Goal: Task Accomplishment & Management: Manage account settings

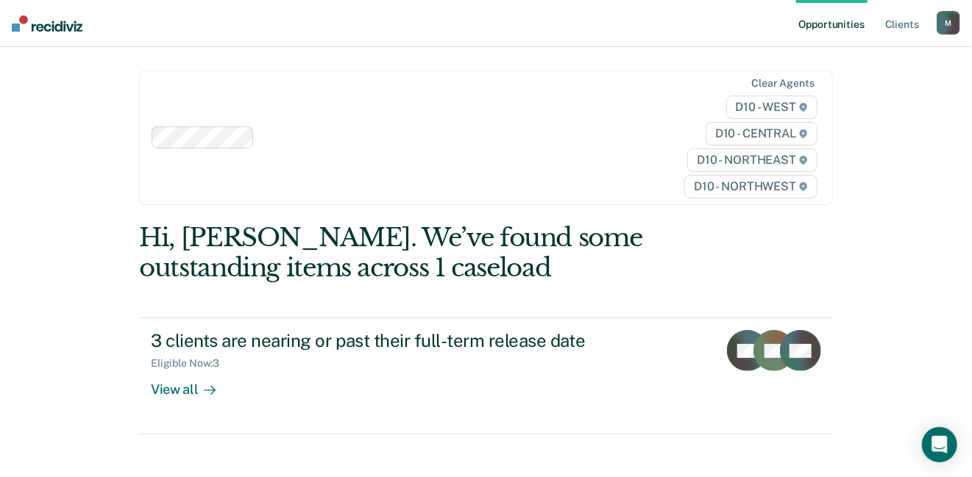
scroll to position [72, 0]
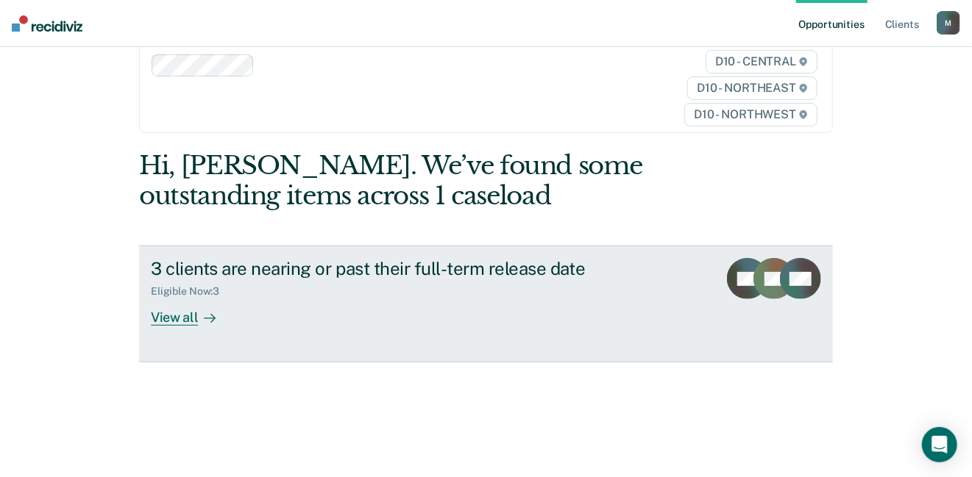
click at [174, 317] on div "View all" at bounding box center [192, 312] width 82 height 29
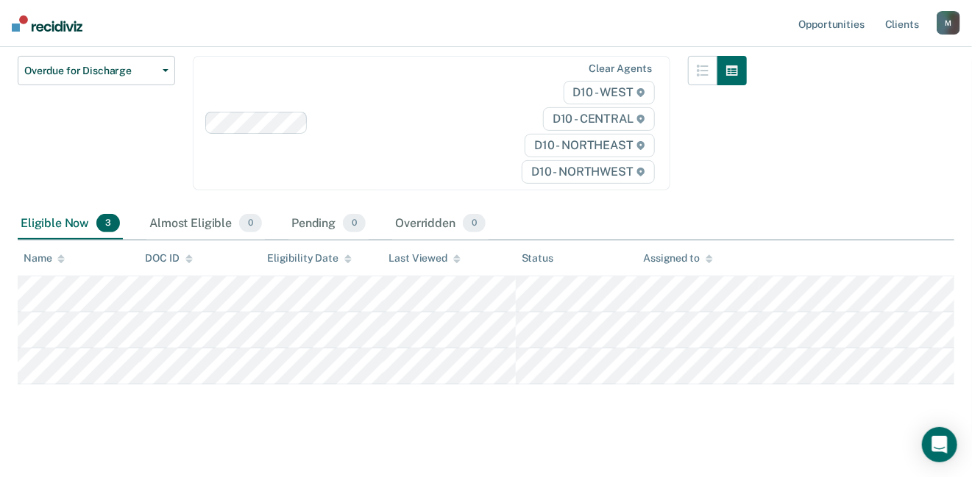
scroll to position [135, 0]
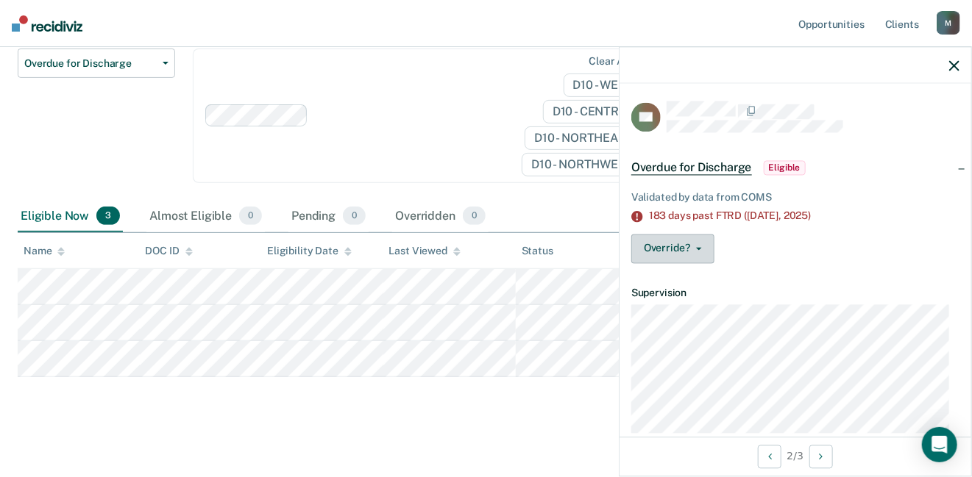
click at [687, 246] on button "Override?" at bounding box center [672, 248] width 83 height 29
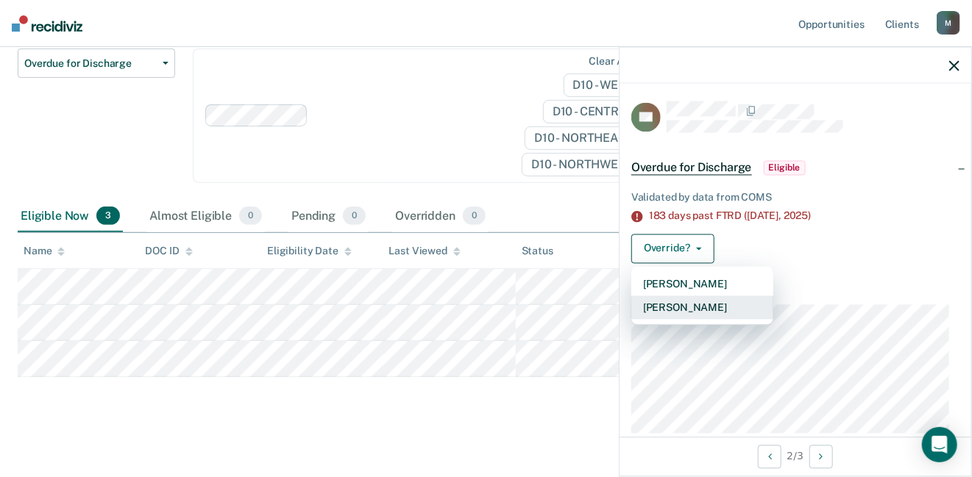
click at [683, 299] on button "[PERSON_NAME]" at bounding box center [702, 308] width 142 height 24
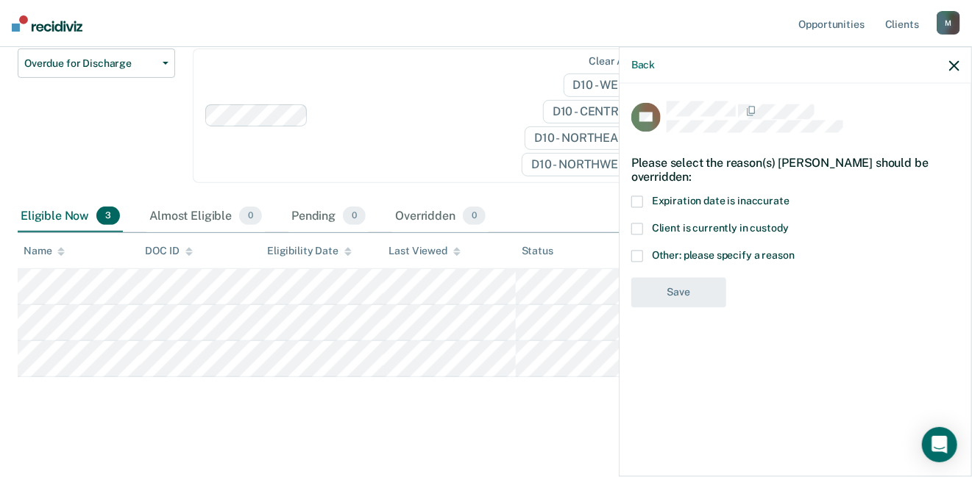
click at [638, 251] on span at bounding box center [637, 257] width 12 height 12
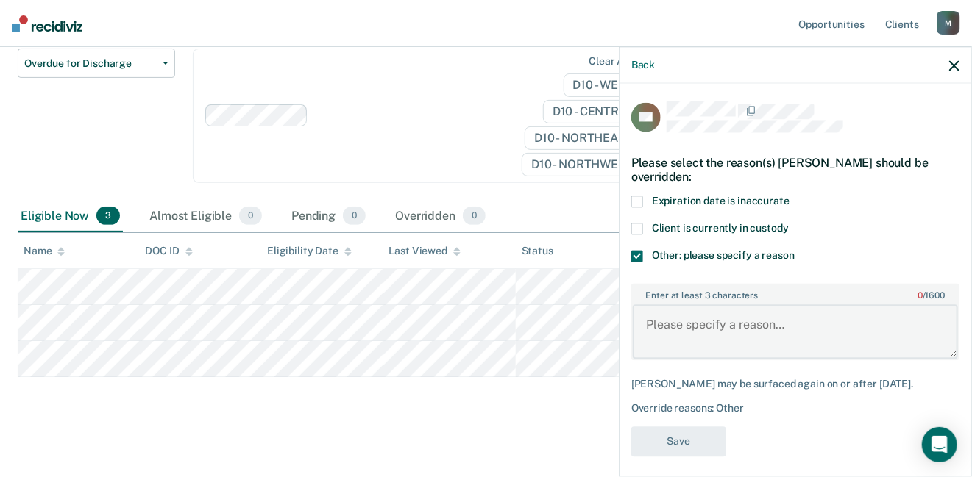
click at [713, 323] on textarea "Enter at least 3 characters 0 / 1600" at bounding box center [794, 331] width 325 height 54
type textarea "L"
type textarea "S"
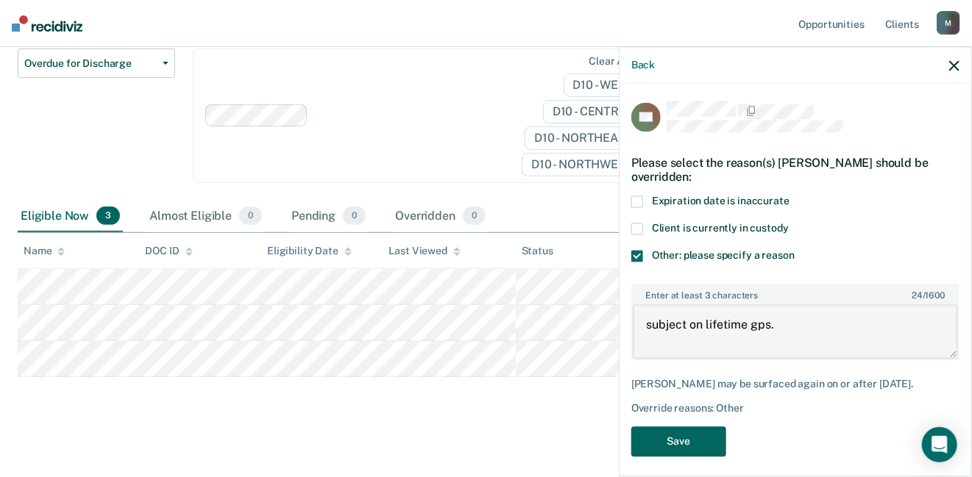
type textarea "subject on lifetime gps."
click at [688, 427] on button "Save" at bounding box center [678, 442] width 95 height 30
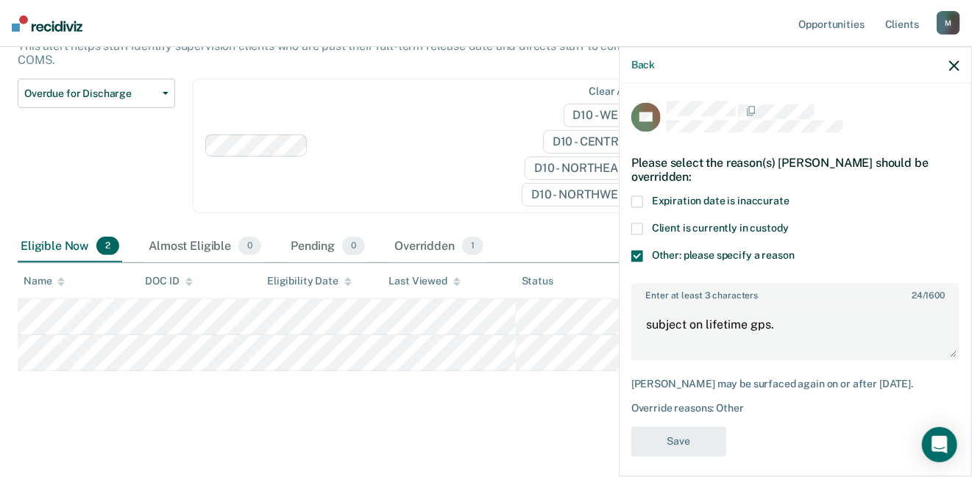
scroll to position [102, 0]
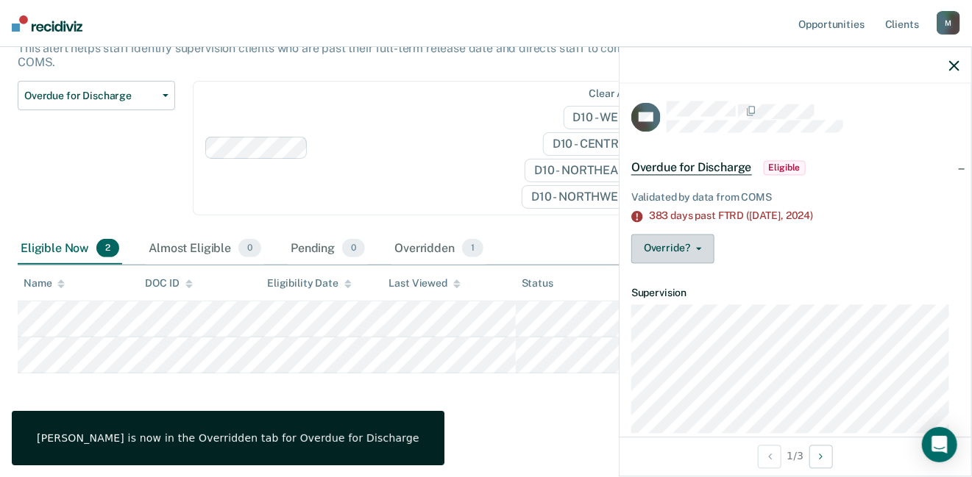
click at [683, 256] on button "Override?" at bounding box center [672, 248] width 83 height 29
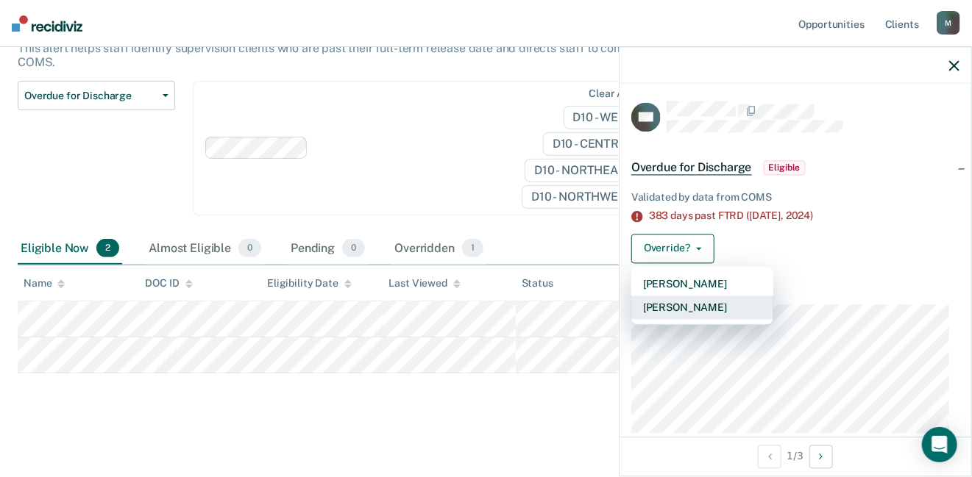
click at [677, 298] on button "[PERSON_NAME]" at bounding box center [702, 308] width 142 height 24
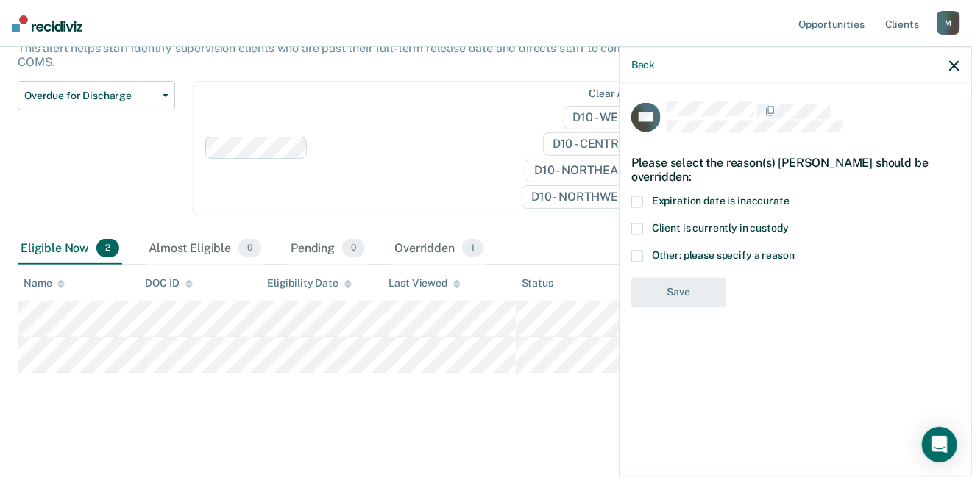
click at [637, 254] on span at bounding box center [637, 257] width 12 height 12
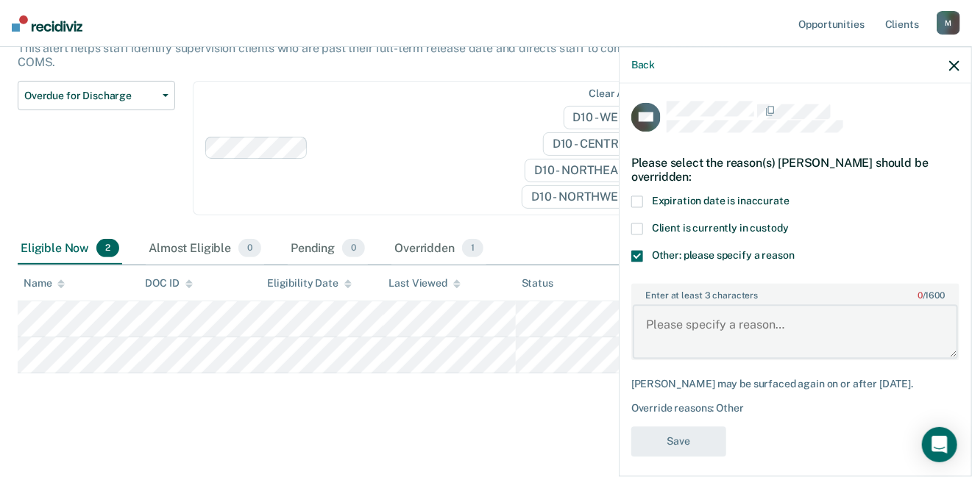
click at [660, 331] on textarea "Enter at least 3 characters 0 / 1600" at bounding box center [794, 331] width 325 height 54
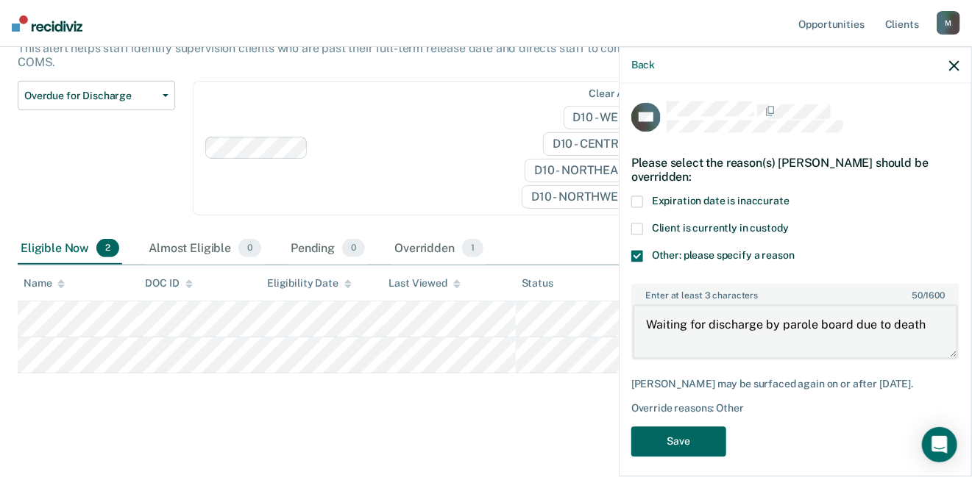
type textarea "Waiting for discharge by parole board due to death"
click at [657, 441] on button "Save" at bounding box center [678, 442] width 95 height 30
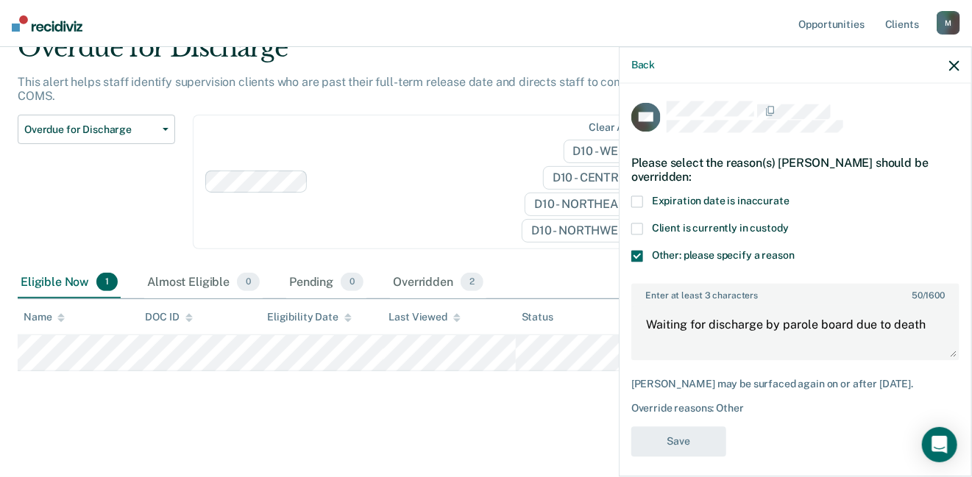
scroll to position [66, 0]
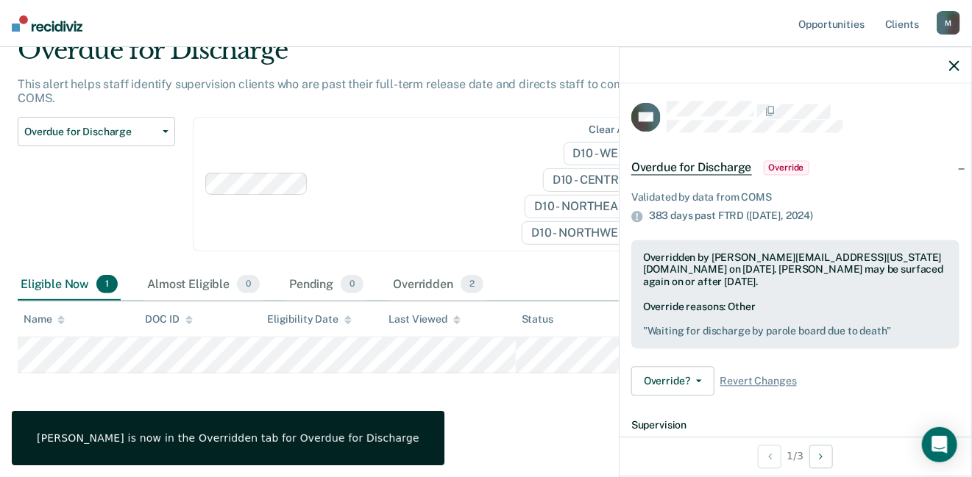
drag, startPoint x: 549, startPoint y: 332, endPoint x: 489, endPoint y: 407, distance: 95.8
click at [489, 407] on div "Overdue for Discharge This alert helps staff identify supervision clients who a…" at bounding box center [486, 225] width 936 height 381
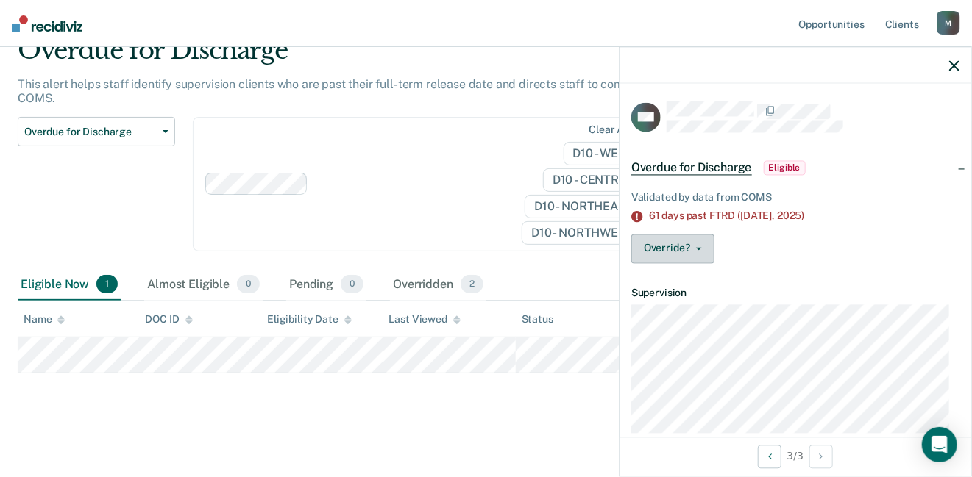
click at [699, 241] on button "Override?" at bounding box center [672, 248] width 83 height 29
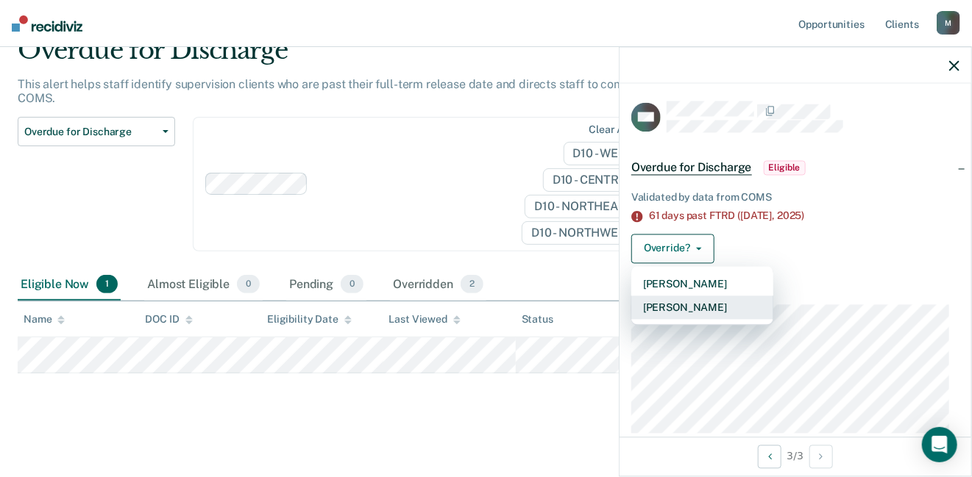
click at [691, 308] on button "[PERSON_NAME]" at bounding box center [702, 308] width 142 height 24
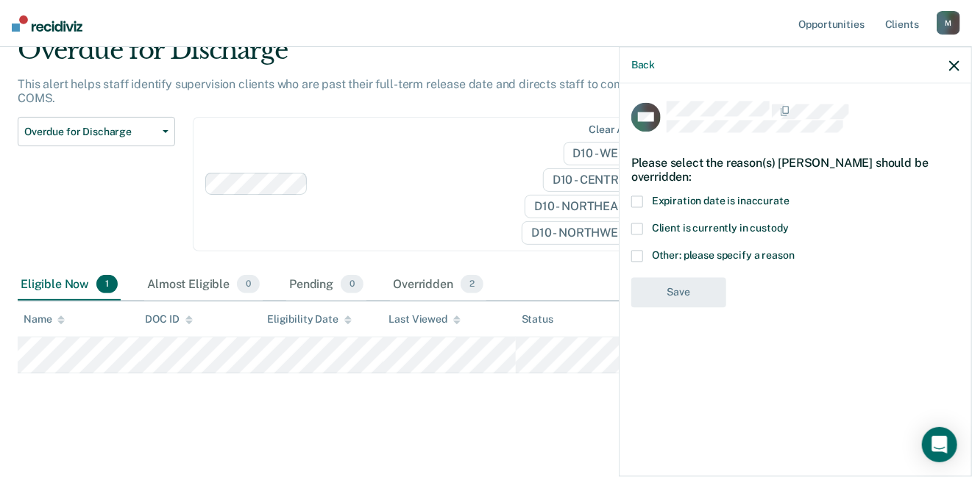
click at [644, 197] on label "Expiration date is inaccurate" at bounding box center [795, 203] width 328 height 15
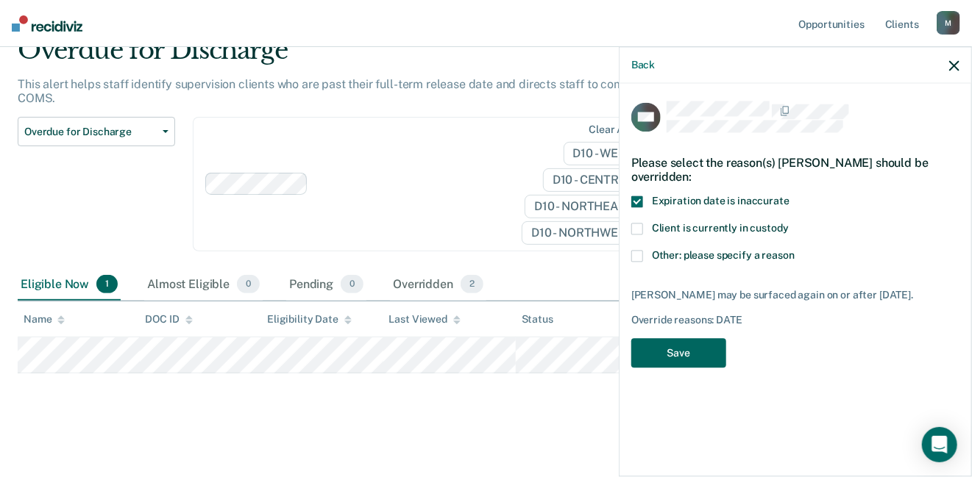
click at [663, 356] on button "Save" at bounding box center [678, 353] width 95 height 30
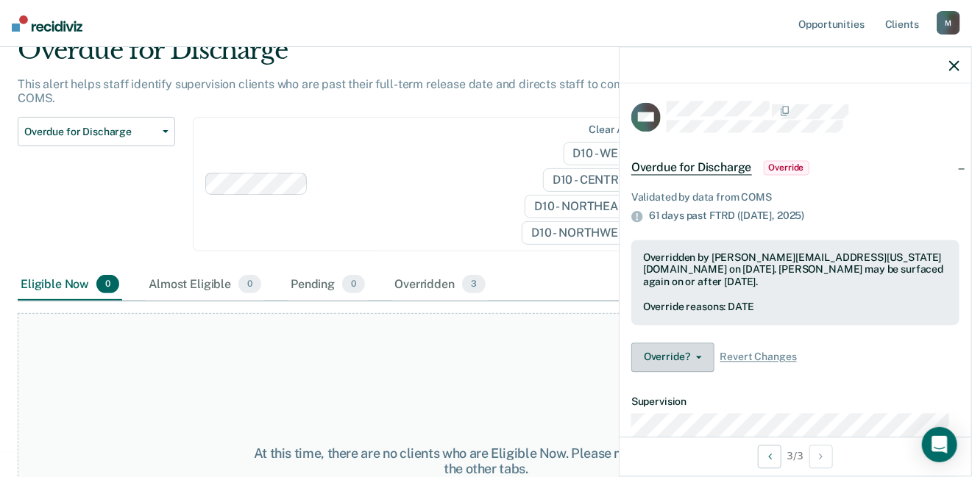
click at [687, 354] on button "Override?" at bounding box center [672, 357] width 83 height 29
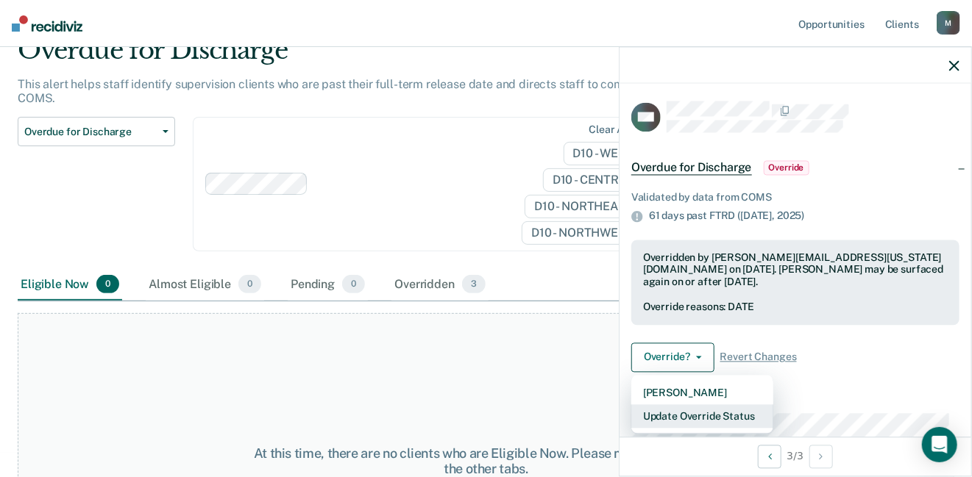
click at [686, 417] on button "Update Override Status" at bounding box center [702, 417] width 142 height 24
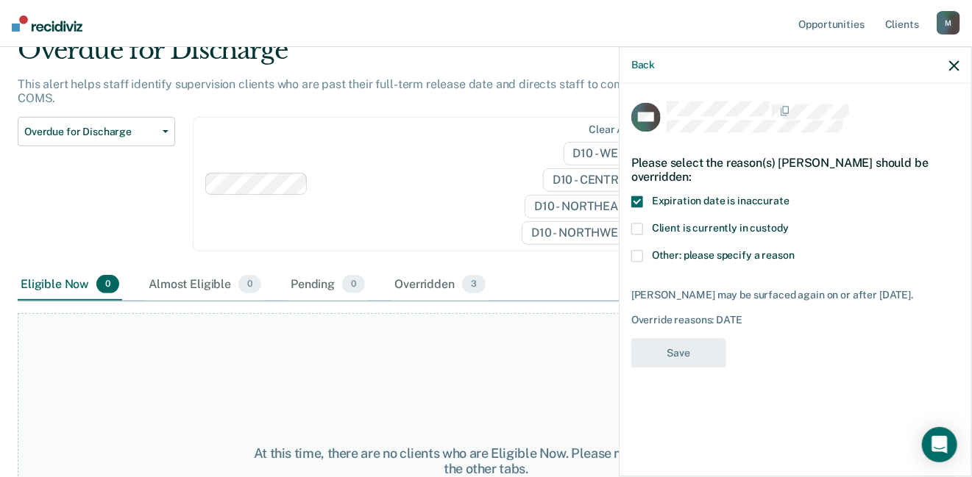
click at [631, 252] on span at bounding box center [637, 257] width 12 height 12
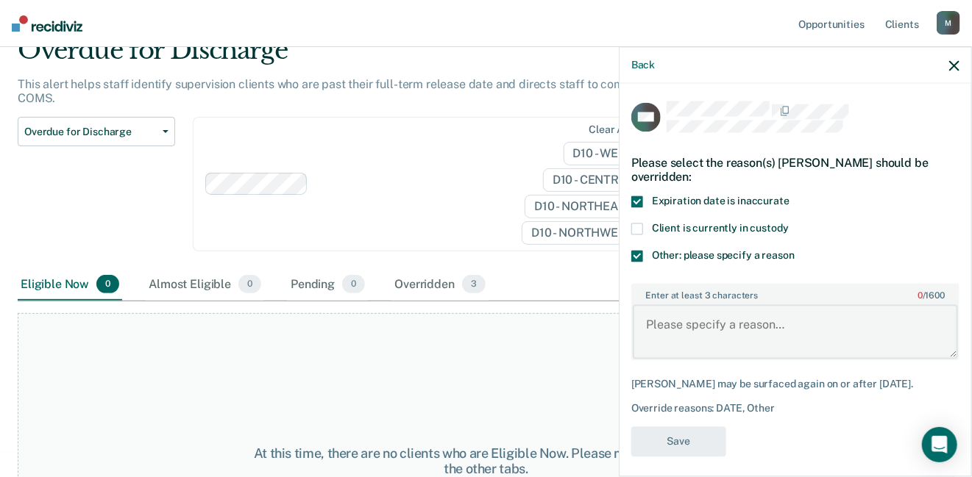
click at [657, 329] on textarea "Enter at least 3 characters 0 / 1600" at bounding box center [794, 331] width 325 height 54
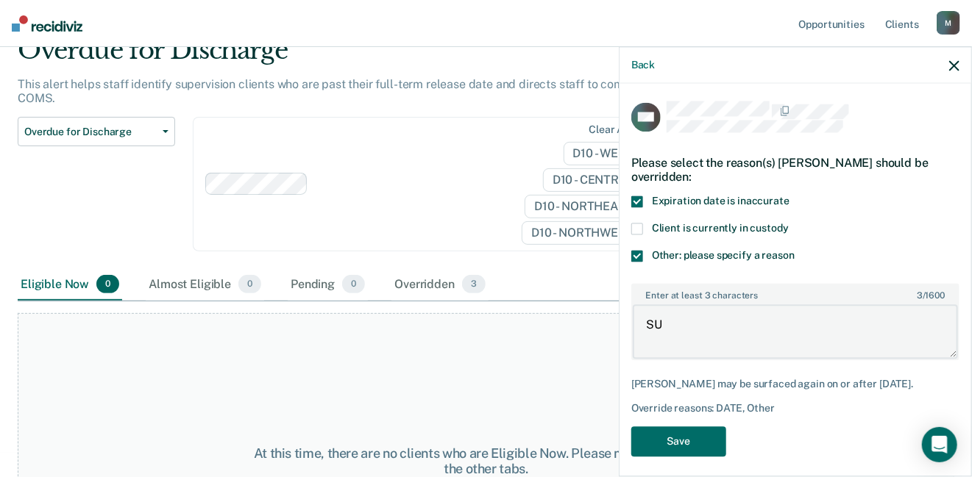
type textarea "S"
type textarea "parole extended due to violation"
click at [657, 452] on button "Save" at bounding box center [678, 442] width 95 height 30
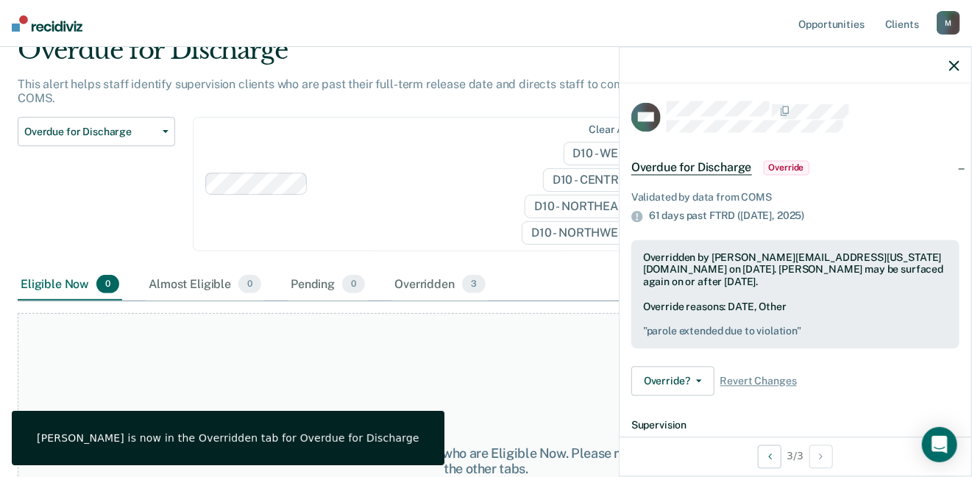
click at [304, 440] on div "[PERSON_NAME] is now in the Overridden tab for Overdue for Discharge" at bounding box center [228, 438] width 382 height 13
click at [458, 350] on div "At this time, there are no clients who are Eligible Now. Please navigate to one…" at bounding box center [486, 461] width 936 height 296
click at [783, 163] on span "Override" at bounding box center [786, 167] width 46 height 15
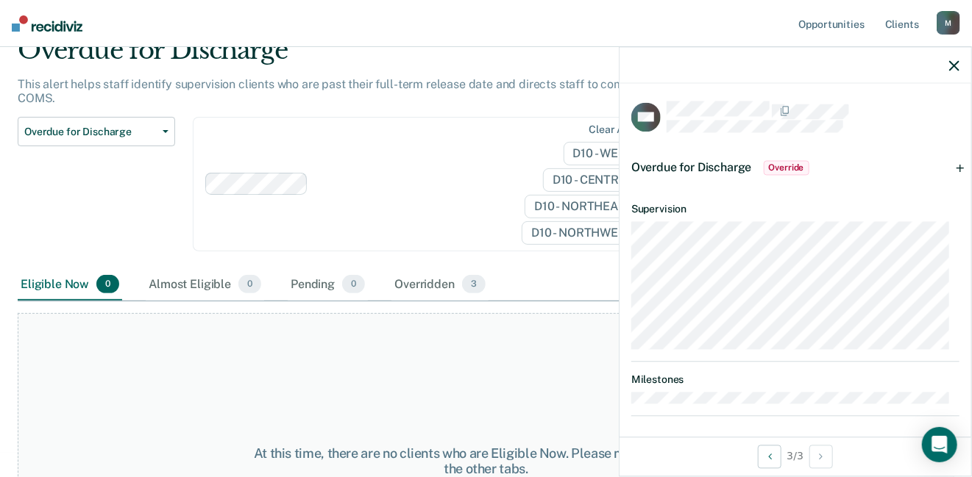
scroll to position [6, 0]
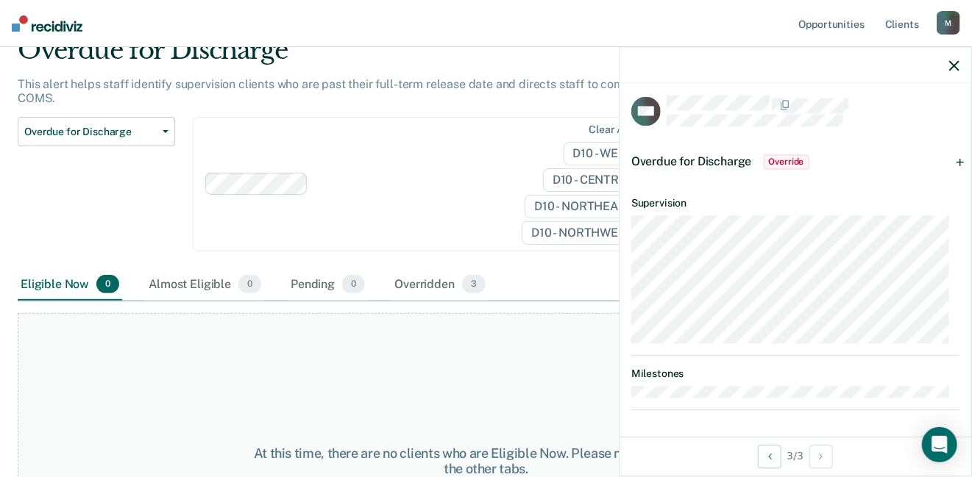
click at [948, 64] on div at bounding box center [795, 65] width 352 height 37
